Goal: Information Seeking & Learning: Learn about a topic

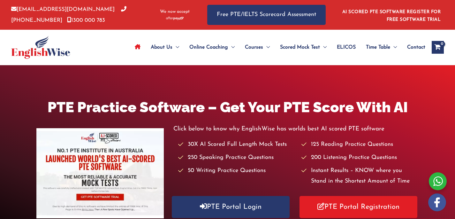
click at [94, 112] on h1 "PTE Practice Software – Get Your PTE Score With AI" at bounding box center [227, 107] width 382 height 20
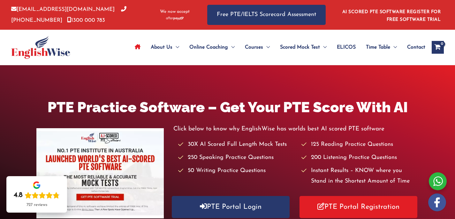
click at [439, 47] on icon "View Shopping Cart, empty" at bounding box center [437, 47] width 7 height 7
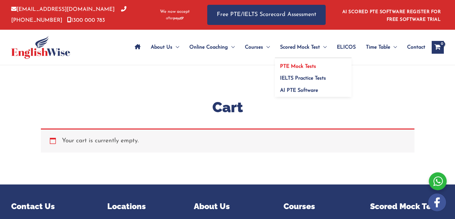
click at [303, 69] on span "PTE Mock Tests" at bounding box center [298, 66] width 36 height 5
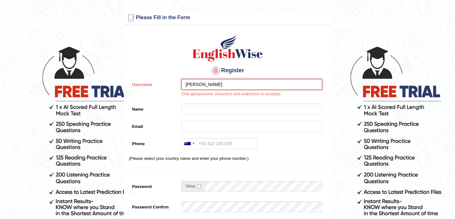
click at [229, 82] on input "Colleen Kryle" at bounding box center [251, 84] width 141 height 11
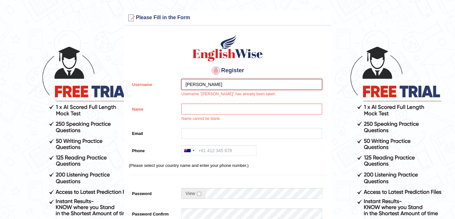
click at [239, 81] on input "[PERSON_NAME]" at bounding box center [251, 84] width 141 height 11
click at [234, 85] on input "Colleen" at bounding box center [251, 84] width 141 height 11
type input "ColleenK"
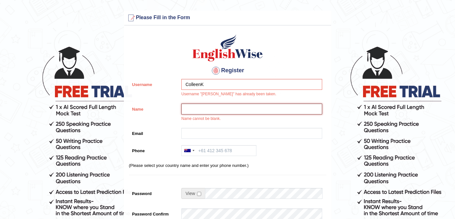
click at [216, 110] on input "Name" at bounding box center [251, 109] width 141 height 11
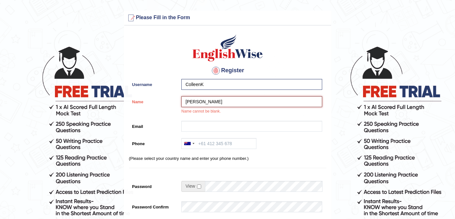
type input "[PERSON_NAME]"
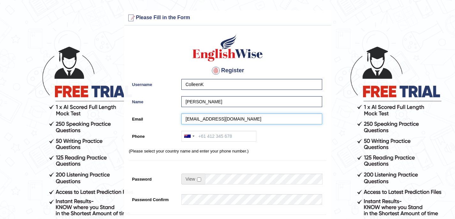
type input "colleenkryle@gmail.com"
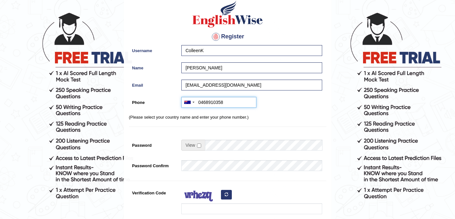
scroll to position [38, 0]
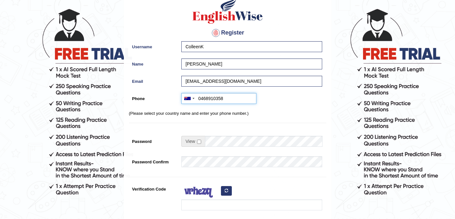
type input "0468910358"
click at [200, 143] on input "checkbox" at bounding box center [199, 142] width 4 height 4
checkbox input "true"
click at [213, 140] on input "Password" at bounding box center [263, 141] width 117 height 11
type input "BoboSaPte123"
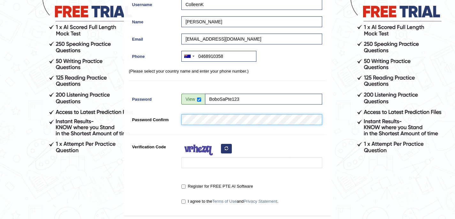
scroll to position [89, 0]
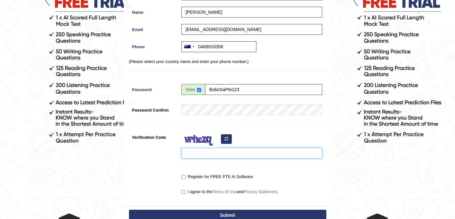
click at [221, 156] on input "Verification Code" at bounding box center [251, 153] width 141 height 11
type input "FInugbm"
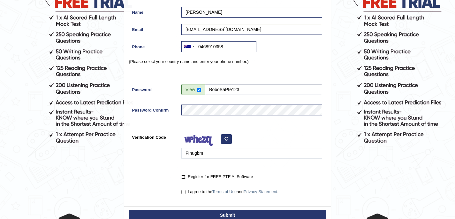
click at [185, 176] on input "Register for FREE PTE AI Software" at bounding box center [183, 177] width 4 height 4
checkbox input "true"
click at [182, 192] on input "I agree to the Terms of Use and Privacy Statement ." at bounding box center [183, 192] width 4 height 4
checkbox input "true"
click at [185, 177] on input "Register for FREE PTE AI Software" at bounding box center [183, 177] width 4 height 4
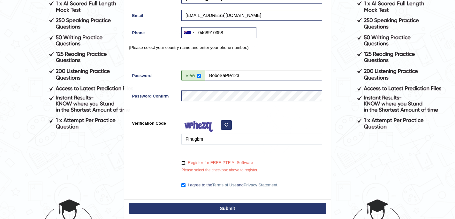
scroll to position [107, 0]
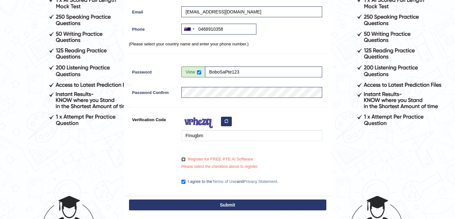
click at [185, 159] on input "Register for FREE PTE AI Software" at bounding box center [183, 159] width 4 height 4
checkbox input "true"
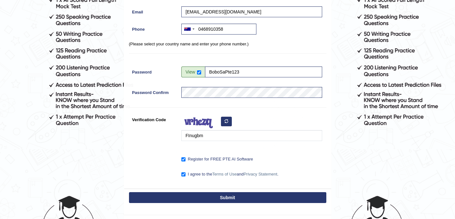
click at [170, 196] on button "Submit" at bounding box center [227, 197] width 197 height 11
type input "+61468910358"
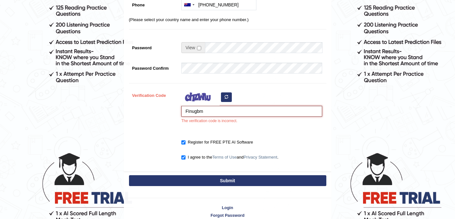
click at [212, 113] on input "FInugbm" at bounding box center [251, 111] width 141 height 11
type input "F"
click at [227, 96] on icon "button" at bounding box center [227, 97] width 4 height 4
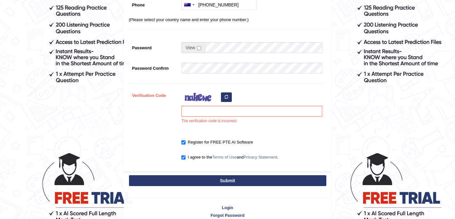
click at [227, 96] on icon "button" at bounding box center [227, 97] width 4 height 4
click at [207, 108] on input "Verification Code" at bounding box center [251, 111] width 141 height 11
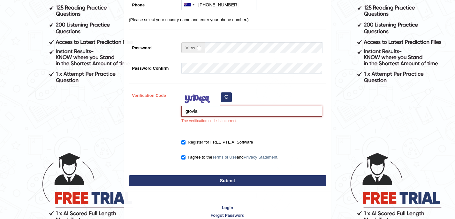
type input "gtovla"
click at [202, 181] on button "Submit" at bounding box center [227, 180] width 197 height 11
type input "+61468910358"
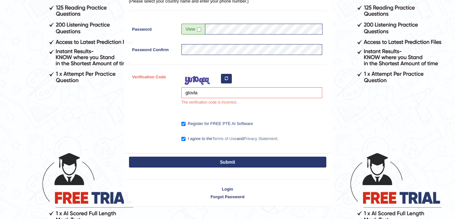
scroll to position [131, 0]
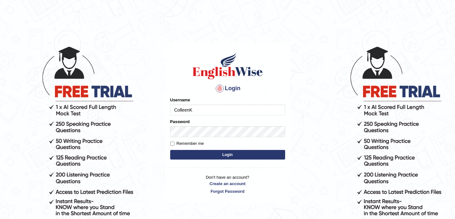
type input "ColleenK"
click at [182, 143] on label "Remember me" at bounding box center [187, 143] width 34 height 6
click at [174, 143] on input "Remember me" at bounding box center [172, 144] width 4 height 4
checkbox input "true"
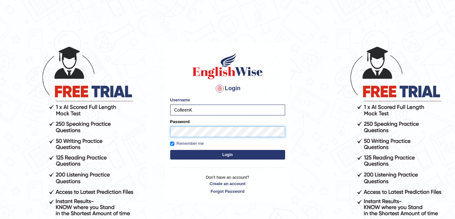
click at [170, 150] on button "Login" at bounding box center [227, 155] width 115 height 10
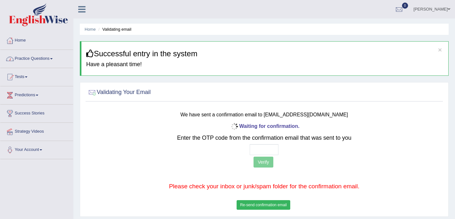
click at [48, 58] on link "Practice Questions" at bounding box center [36, 58] width 73 height 16
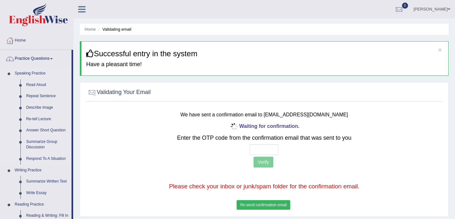
click at [42, 76] on link "Speaking Practice" at bounding box center [42, 74] width 60 height 12
click at [37, 76] on link "Speaking Practice" at bounding box center [42, 74] width 60 height 12
click at [268, 152] on input "text" at bounding box center [264, 149] width 29 height 11
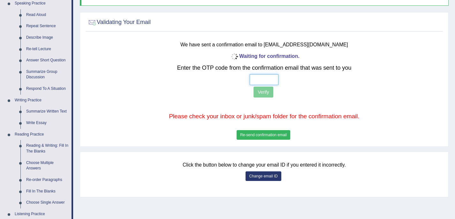
scroll to position [71, 0]
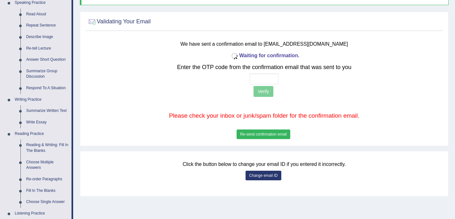
click at [262, 136] on button "Re-send confirmation email" at bounding box center [264, 134] width 54 height 10
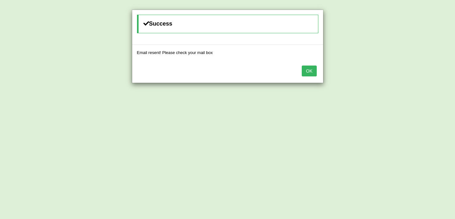
click at [307, 72] on button "OK" at bounding box center [309, 70] width 15 height 11
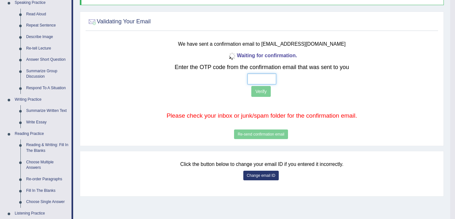
click at [262, 81] on input "text" at bounding box center [262, 78] width 29 height 11
type input "9 4 1 4"
click at [267, 92] on button "Verify" at bounding box center [260, 91] width 19 height 11
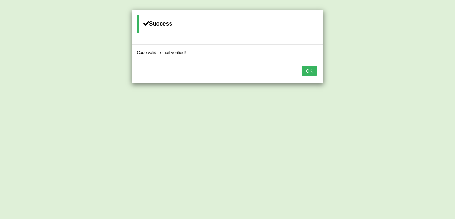
click at [308, 71] on button "OK" at bounding box center [309, 70] width 15 height 11
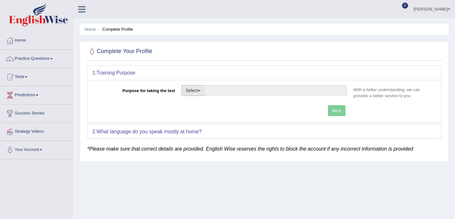
click at [203, 91] on button "Select" at bounding box center [192, 90] width 23 height 11
click at [197, 124] on link "Nursing" at bounding box center [210, 121] width 57 height 8
type input "Nursing"
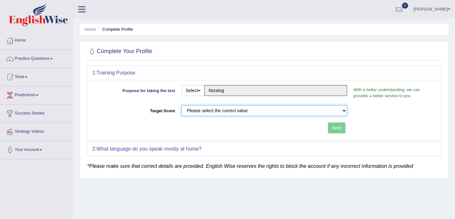
click at [281, 111] on select "Please select the correct value 50 (6 bands) 58 (6.5 bands) 65 (7 bands) 79 (8 …" at bounding box center [264, 110] width 166 height 11
select select "79"
click at [181, 105] on select "Please select the correct value 50 (6 bands) 58 (6.5 bands) 65 (7 bands) 79 (8 …" at bounding box center [264, 110] width 166 height 11
click at [333, 125] on button "Next" at bounding box center [337, 127] width 18 height 11
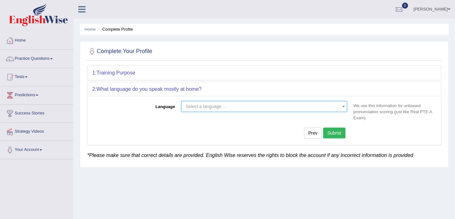
click at [285, 110] on span "Select a language ..." at bounding box center [264, 106] width 166 height 11
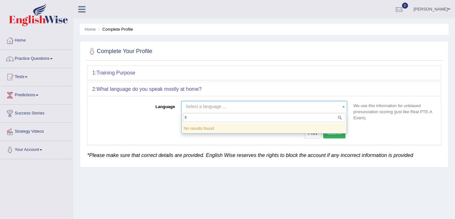
type input "f"
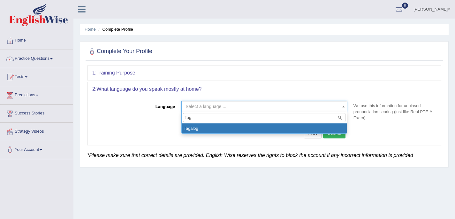
type input "Taga"
select select "Tagalog"
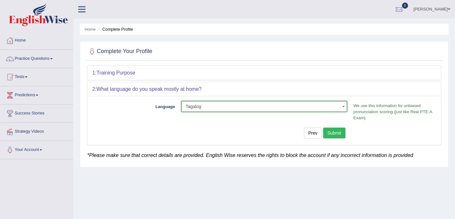
click at [331, 131] on button "Submit" at bounding box center [334, 132] width 22 height 11
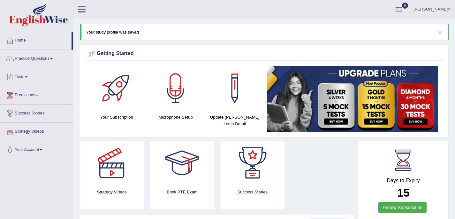
click at [29, 80] on link "Tests" at bounding box center [36, 76] width 73 height 16
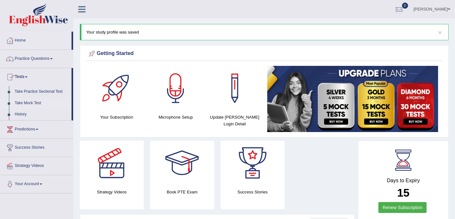
click at [24, 103] on link "Take Mock Test" at bounding box center [42, 103] width 60 height 12
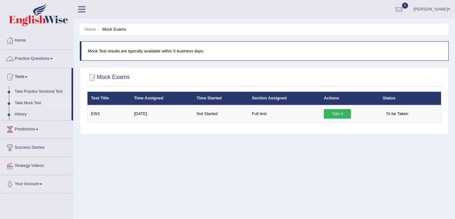
click at [26, 58] on link "Practice Questions" at bounding box center [36, 58] width 73 height 16
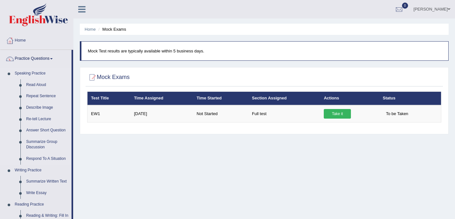
click at [34, 76] on link "Speaking Practice" at bounding box center [42, 74] width 60 height 12
click at [33, 76] on link "Speaking Practice" at bounding box center [42, 74] width 60 height 12
click at [29, 87] on link "Read Aloud" at bounding box center [47, 85] width 48 height 12
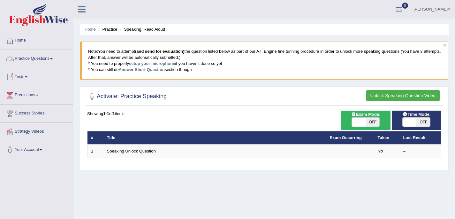
click at [40, 59] on link "Practice Questions" at bounding box center [36, 58] width 73 height 16
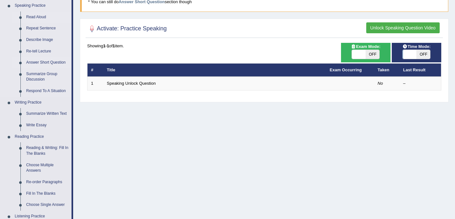
scroll to position [64, 0]
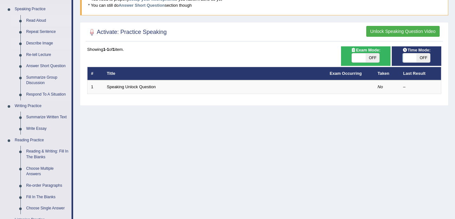
click at [34, 42] on link "Describe Image" at bounding box center [47, 44] width 48 height 12
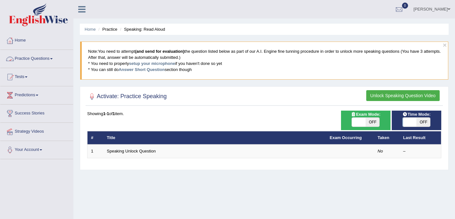
click at [25, 62] on link "Practice Questions" at bounding box center [36, 58] width 73 height 16
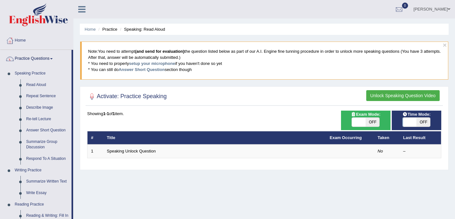
click at [25, 62] on link "Practice Questions" at bounding box center [35, 58] width 71 height 16
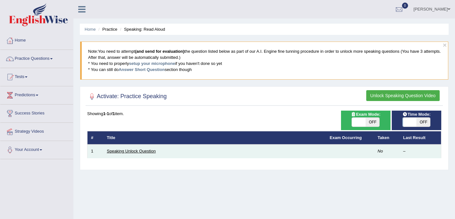
click at [139, 152] on link "Speaking Unlock Question" at bounding box center [131, 151] width 49 height 5
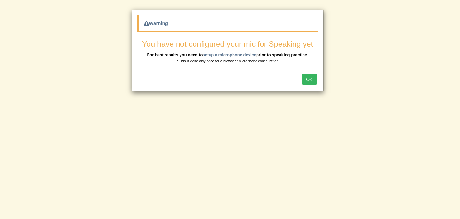
click at [312, 81] on button "OK" at bounding box center [309, 79] width 15 height 11
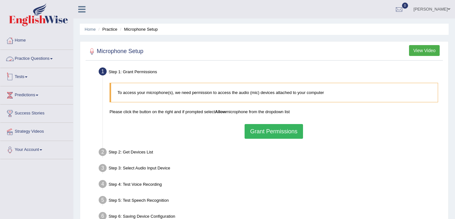
click at [25, 75] on link "Tests" at bounding box center [36, 76] width 73 height 16
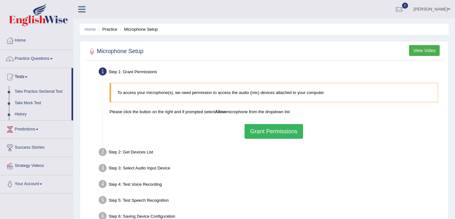
click at [36, 59] on link "Practice Questions" at bounding box center [36, 58] width 73 height 16
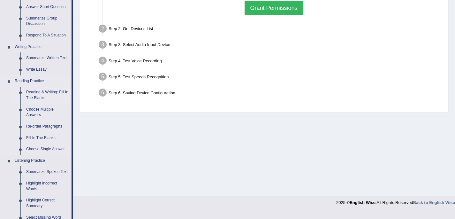
scroll to position [129, 0]
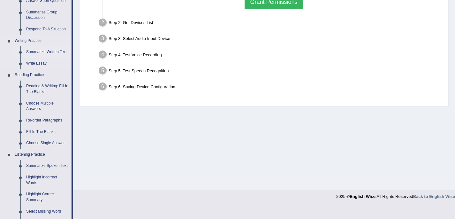
click at [41, 54] on link "Summarize Written Text" at bounding box center [47, 52] width 48 height 12
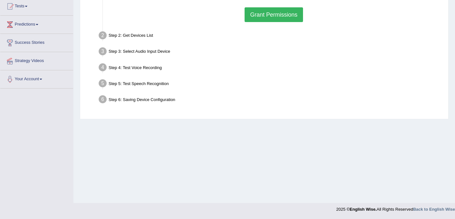
scroll to position [117, 0]
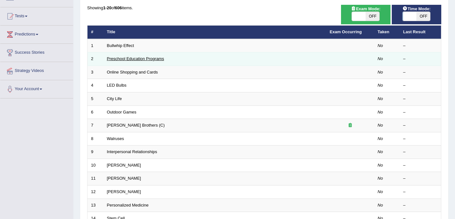
scroll to position [60, 0]
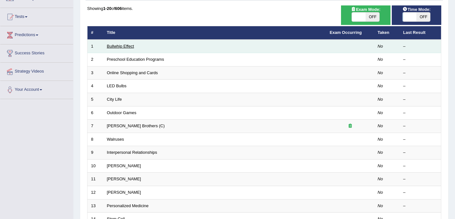
click at [119, 48] on link "Bullwhip Effect" at bounding box center [120, 46] width 27 height 5
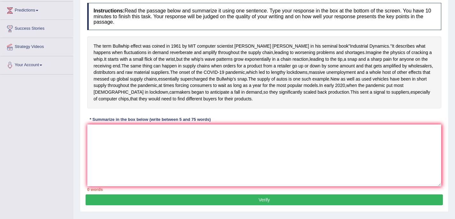
scroll to position [86, 0]
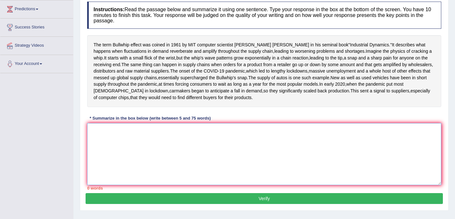
click at [241, 162] on textarea at bounding box center [264, 154] width 354 height 62
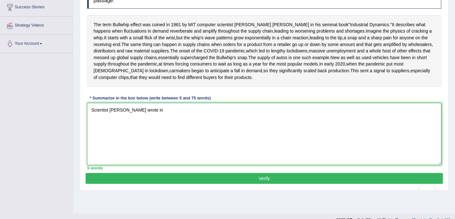
scroll to position [111, 0]
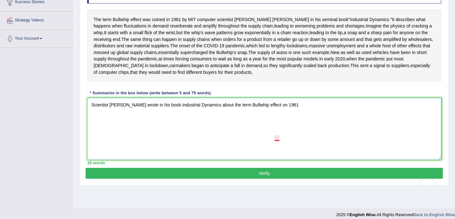
click at [277, 140] on textarea "Scientist [PERSON_NAME] wrote in his book Industrial Dynamics about the term Bu…" at bounding box center [264, 129] width 354 height 62
click at [295, 138] on textarea "Scientist [PERSON_NAME] wrote in his book Industrial Dynamics about the term Bu…" at bounding box center [264, 129] width 354 height 62
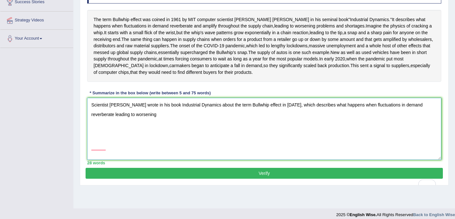
click at [107, 160] on textarea "Scientist [PERSON_NAME] wrote in his book Industrial Dynamics about the term Bu…" at bounding box center [264, 129] width 354 height 62
click at [161, 149] on textarea "Scientist [PERSON_NAME] wrote in his book Industrial Dynamics about the term Bu…" at bounding box center [264, 129] width 354 height 62
click at [197, 149] on textarea "Scientist [PERSON_NAME] wrote in his book Industrial Dynamics about the term Bu…" at bounding box center [264, 129] width 354 height 62
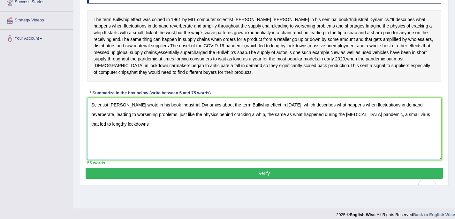
click at [407, 149] on textarea "Scientist [PERSON_NAME] wrote in his book Industrial Dynamics about the term Bu…" at bounding box center [264, 129] width 354 height 62
click at [415, 148] on textarea "Scientist Jay Forrester wrote in his book Industrial Dynamics about the term Bu…" at bounding box center [264, 129] width 354 height 62
click at [341, 160] on textarea "Scientist Jay Forrester wrote in his book Industrial Dynamics about the term Bu…" at bounding box center [264, 129] width 354 height 62
click at [265, 159] on textarea "Scientist Jay Forrester wrote in his book Industrial Dynamics about the term Bu…" at bounding box center [264, 129] width 354 height 62
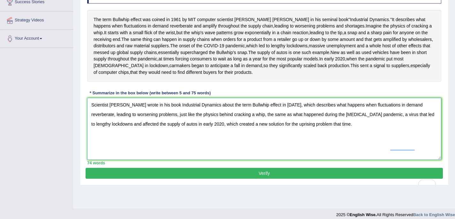
type textarea "Scientist Jay Forrester wrote in his book Industrial Dynamics about the term Bu…"
click at [221, 179] on button "Verify" at bounding box center [265, 173] width 358 height 11
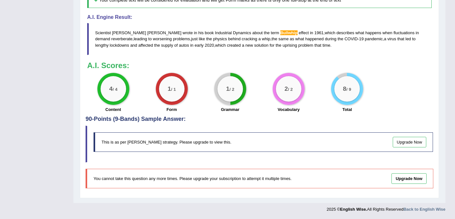
scroll to position [311, 0]
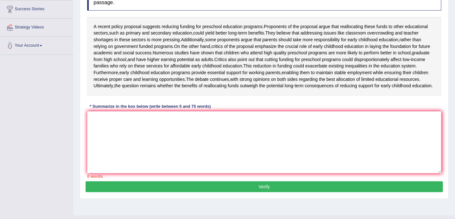
scroll to position [105, 0]
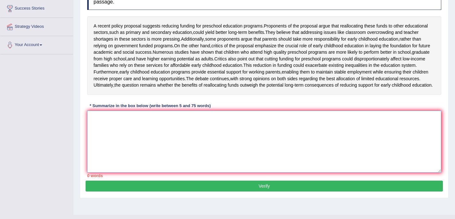
click at [127, 153] on textarea at bounding box center [264, 142] width 354 height 62
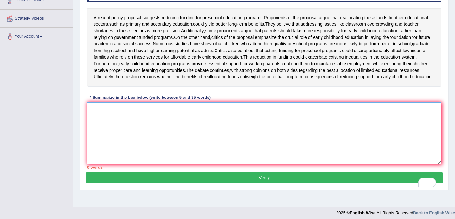
scroll to position [113, 0]
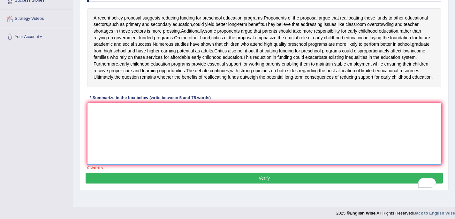
click at [142, 143] on textarea "To enrich screen reader interactions, please activate Accessibility in Grammarl…" at bounding box center [264, 134] width 354 height 62
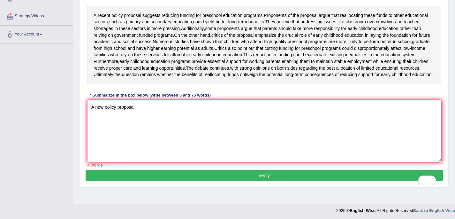
scroll to position [116, 0]
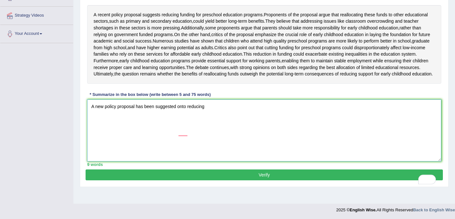
click at [185, 136] on textarea "A new policy proposal has been suggested onto reducing" at bounding box center [264, 130] width 354 height 62
click at [184, 131] on textarea "A new policy proposal has been suggested onto reducing" at bounding box center [264, 130] width 354 height 62
click at [211, 135] on textarea "A new policy proposal has been suggested for reducing" at bounding box center [264, 130] width 354 height 62
click at [195, 132] on textarea "A new policy proposal has been suggested in reducing the funds for oreschool" at bounding box center [264, 130] width 354 height 62
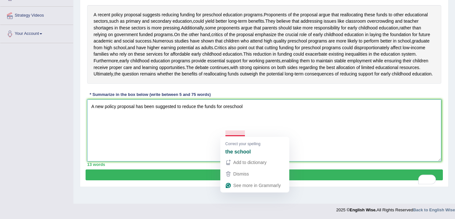
click at [228, 135] on textarea "A new policy proposal has been suggested to reduce the funds for oreschool" at bounding box center [264, 130] width 354 height 62
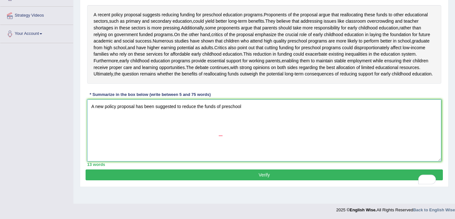
click at [246, 136] on textarea "A new policy proposal has been suggested to reduce the funds of preschool" at bounding box center [264, 130] width 354 height 62
click at [212, 136] on textarea "A new policy proposal has been suggested to reduce the funds of preschool educa…" at bounding box center [264, 130] width 354 height 62
click at [212, 132] on textarea "A new policy proposal has been suggested to reduce the funds of preschool educa…" at bounding box center [264, 130] width 354 height 62
click at [223, 136] on textarea "A new policy proposal has been suggested to reduce the funding of preschool edu…" at bounding box center [264, 130] width 354 height 62
click at [226, 136] on textarea "A new policy proposal has been suggested to reduce the funding of preschool edu…" at bounding box center [264, 130] width 354 height 62
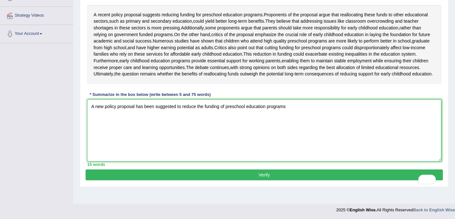
click at [240, 138] on textarea "A new policy proposal has been suggested to reduce the funding of preschool edu…" at bounding box center [264, 130] width 354 height 62
click at [278, 134] on textarea "A new policy proposal has been suggested to reduce the funding of preschool edu…" at bounding box center [264, 130] width 354 height 62
click at [328, 132] on textarea "A new policy proposal has been suggested to reduce the funding of preschool edu…" at bounding box center [264, 130] width 354 height 62
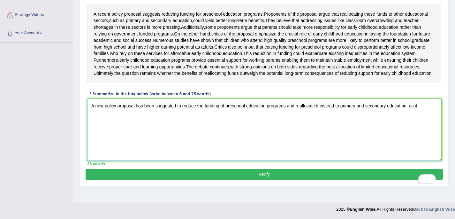
scroll to position [132, 0]
click at [152, 126] on textarea "A new policy proposal has been suggested to reduce the funding of preschool edu…" at bounding box center [264, 130] width 354 height 62
click at [191, 134] on textarea "A new policy proposal has been suggested to reduce the funding of preschool edu…" at bounding box center [264, 130] width 354 height 62
click at [145, 130] on textarea "A new policy proposal has been suggested to reduce the funding of preschool edu…" at bounding box center [264, 130] width 354 height 62
click at [145, 129] on textarea "A new policy proposal has been suggested to reduce the funding of preschool edu…" at bounding box center [264, 130] width 354 height 62
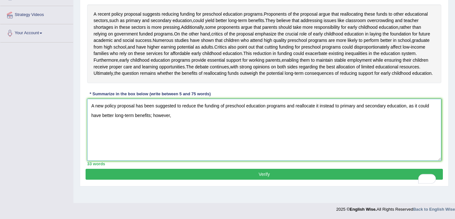
click at [187, 124] on textarea "A new policy proposal has been suggested to reduce the funding of preschool edu…" at bounding box center [264, 130] width 354 height 62
click at [231, 124] on textarea "A new policy proposal has been suggested to reduce the funding of preschool edu…" at bounding box center [264, 130] width 354 height 62
click at [200, 132] on textarea "A new policy proposal has been suggested to reduce the funding of preschool edu…" at bounding box center [264, 130] width 354 height 62
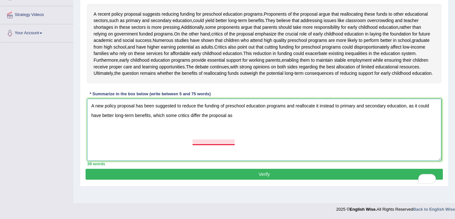
click at [215, 130] on textarea "A new policy proposal has been suggested to reduce the funding of preschool edu…" at bounding box center [264, 130] width 354 height 62
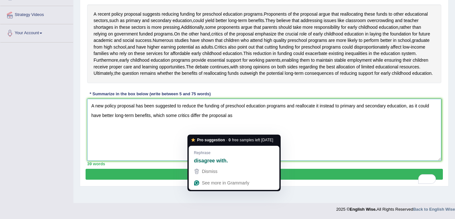
click at [205, 130] on textarea "A new policy proposal has been suggested to reduce the funding of preschool edu…" at bounding box center [264, 130] width 354 height 62
click at [241, 131] on textarea "A new policy proposal has been suggested to reduce the funding of preschool edu…" at bounding box center [264, 130] width 354 height 62
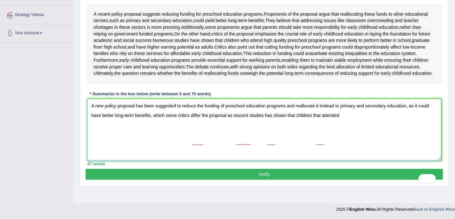
click at [196, 134] on textarea "A new policy proposal has been suggested to reduce the funding of preschool edu…" at bounding box center [264, 130] width 354 height 62
click at [202, 132] on textarea "A new policy proposal has been suggested to reduce the funding of preschool edu…" at bounding box center [264, 130] width 354 height 62
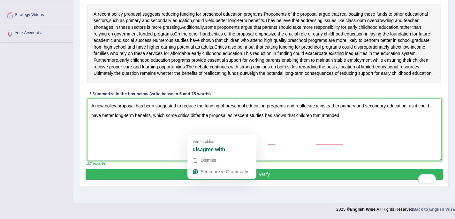
click at [241, 131] on textarea "A new policy proposal has been suggested to reduce the funding of preschool edu…" at bounding box center [264, 130] width 354 height 62
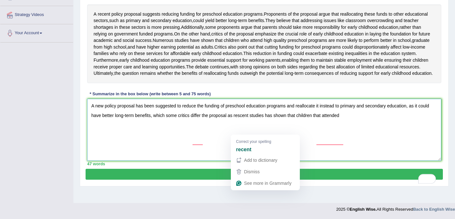
click at [241, 131] on textarea "A new policy proposal has been suggested to reduce the funding of preschool edu…" at bounding box center [264, 130] width 354 height 62
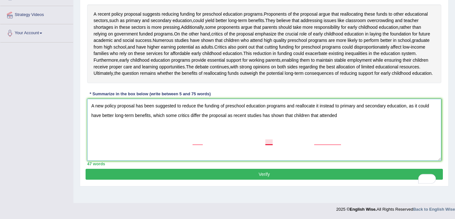
click at [271, 130] on textarea "A new policy proposal has been suggested to reduce the funding of preschool edu…" at bounding box center [264, 130] width 354 height 62
click at [272, 133] on textarea "A new policy proposal has been suggested to reduce the funding of preschool edu…" at bounding box center [264, 130] width 354 height 62
click at [280, 131] on textarea "A new policy proposal has been suggested to reduce the funding of preschool edu…" at bounding box center [264, 130] width 354 height 62
click at [223, 131] on textarea "A new policy proposal has been suggested to reduce the funding of preschool edu…" at bounding box center [264, 130] width 354 height 62
click at [333, 129] on textarea "A new policy proposal has been suggested to reduce the funding of preschool edu…" at bounding box center [264, 130] width 354 height 62
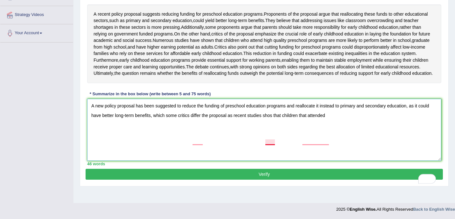
click at [273, 130] on textarea "A new policy proposal has been suggested to reduce the funding of preschool edu…" at bounding box center [264, 130] width 354 height 62
click at [279, 132] on textarea "A new policy proposal has been suggested to reduce the funding of preschool edu…" at bounding box center [264, 130] width 354 height 62
click at [346, 131] on textarea "A new policy proposal has been suggested to reduce the funding of preschool edu…" at bounding box center [264, 130] width 354 height 62
click at [321, 131] on textarea "A new policy proposal has been suggested to reduce the funding of preschool edu…" at bounding box center [264, 130] width 354 height 62
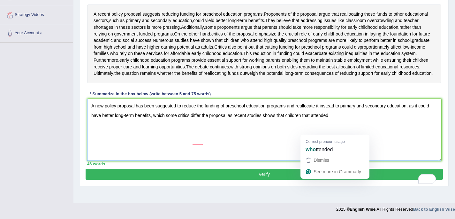
click at [315, 131] on textarea "A new policy proposal has been suggested to reduce the funding of preschool edu…" at bounding box center [264, 130] width 354 height 62
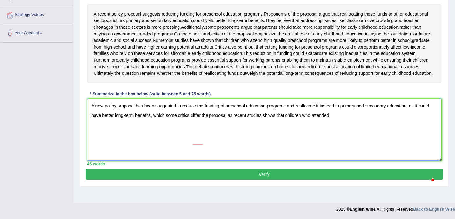
click at [339, 132] on textarea "A new policy proposal has been suggested to reduce the funding of preschool edu…" at bounding box center [264, 130] width 354 height 62
click at [276, 131] on textarea "A new policy proposal has been suggested to reduce the funding of preschool edu…" at bounding box center [264, 130] width 354 height 62
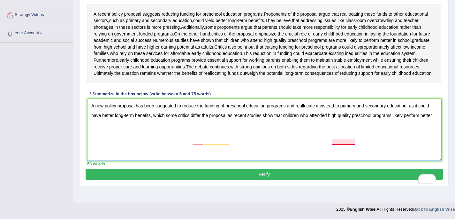
click at [334, 129] on textarea "A new policy proposal has been suggested to reduce the funding of preschool edu…" at bounding box center [264, 130] width 354 height 62
click at [319, 143] on textarea "A new policy proposal has been suggested to reduce the funding of preschool edu…" at bounding box center [264, 130] width 354 height 62
click at [283, 135] on textarea "A new policy proposal has been suggested to reduce the funding of preschool edu…" at bounding box center [264, 130] width 354 height 62
click at [281, 140] on textarea "A new policy proposal has been suggested to reduce the funding of preschool edu…" at bounding box center [264, 130] width 354 height 62
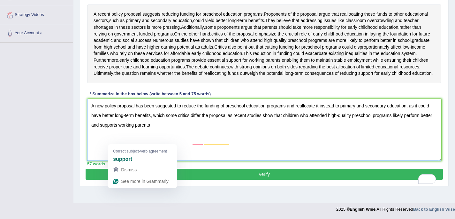
click at [124, 140] on textarea "A new policy proposal has been suggested to reduce the funding of preschool edu…" at bounding box center [264, 130] width 354 height 62
type textarea "A new policy proposal has been suggested to reduce the funding of preschool edu…"
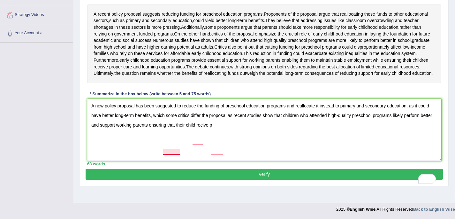
click at [174, 139] on textarea "A new policy proposal has been suggested to reduce the funding of preschool edu…" at bounding box center [264, 130] width 354 height 62
click at [232, 142] on textarea "A new policy proposal has been suggested to reduce the funding of preschool edu…" at bounding box center [264, 130] width 354 height 62
click at [216, 139] on textarea "A new policy proposal has been suggested to reduce the funding of preschool edu…" at bounding box center [264, 130] width 354 height 62
click at [238, 140] on textarea "A new policy proposal has been suggested to reduce the funding of preschool edu…" at bounding box center [264, 130] width 354 height 62
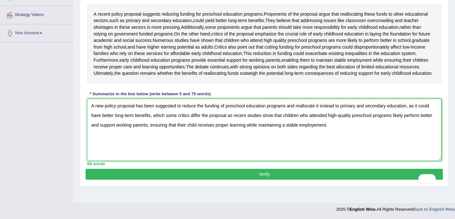
type textarea "A new policy proposal has been suggested to reduce the funding of preschool edu…"
click at [265, 180] on button "Verify" at bounding box center [265, 174] width 358 height 11
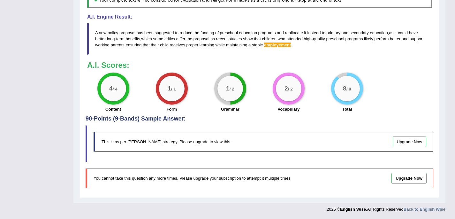
scroll to position [311, 0]
click at [291, 43] on span "employement" at bounding box center [277, 44] width 27 height 5
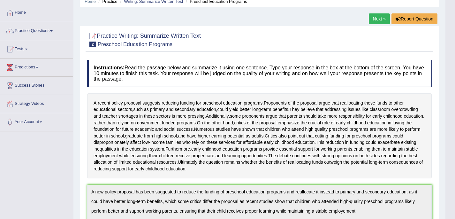
scroll to position [39, 0]
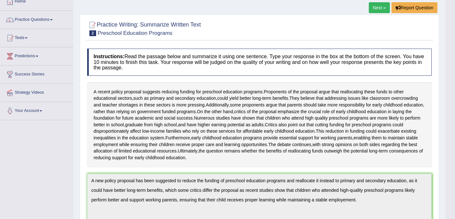
click at [375, 11] on link "Next »" at bounding box center [379, 7] width 21 height 11
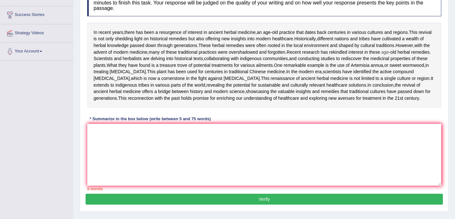
scroll to position [99, 0]
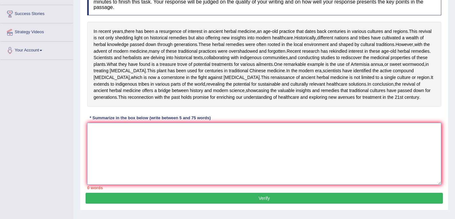
click at [167, 185] on textarea at bounding box center [264, 154] width 354 height 62
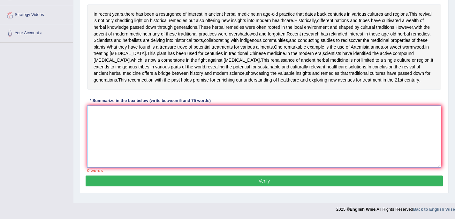
scroll to position [165, 0]
